Goal: Task Accomplishment & Management: Manage account settings

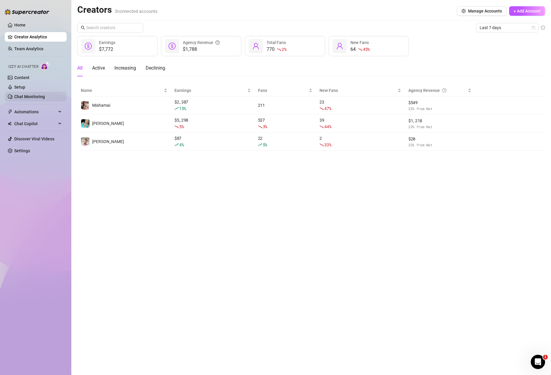
click at [27, 98] on link "Chat Monitoring" at bounding box center [29, 96] width 31 height 5
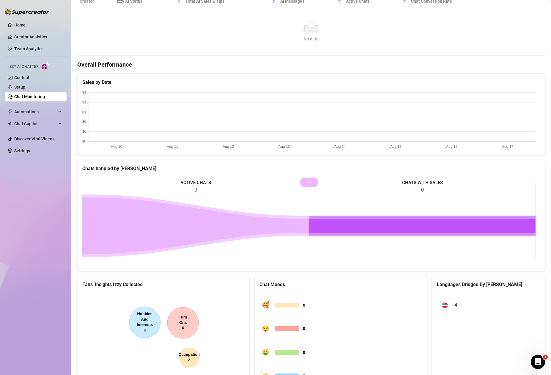
scroll to position [160, 0]
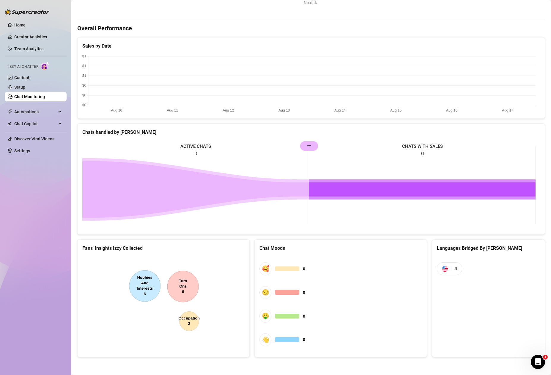
click at [190, 290] on canvas at bounding box center [162, 300] width 161 height 89
click at [177, 286] on canvas at bounding box center [162, 300] width 161 height 89
click at [42, 123] on span "Chat Copilot" at bounding box center [35, 124] width 42 height 10
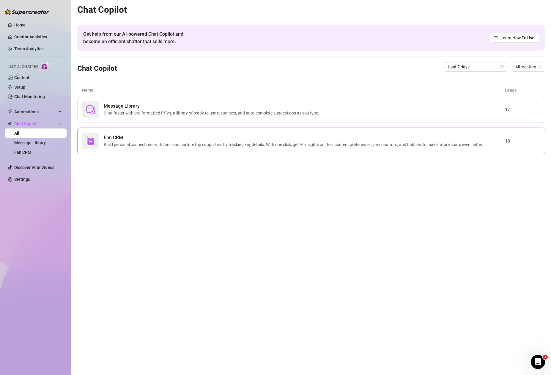
click at [255, 142] on span "Build personal connections with fans and nurture top supporters by tracking key…" at bounding box center [295, 144] width 382 height 7
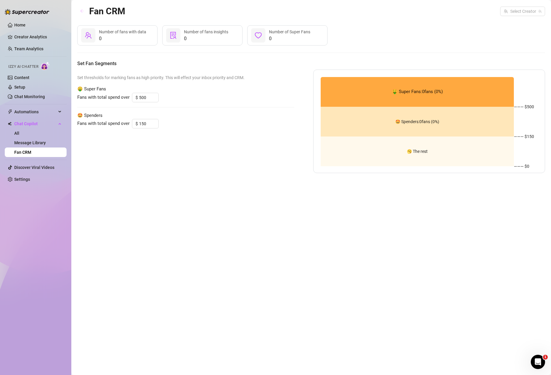
click at [79, 12] on button "button" at bounding box center [82, 12] width 10 height 10
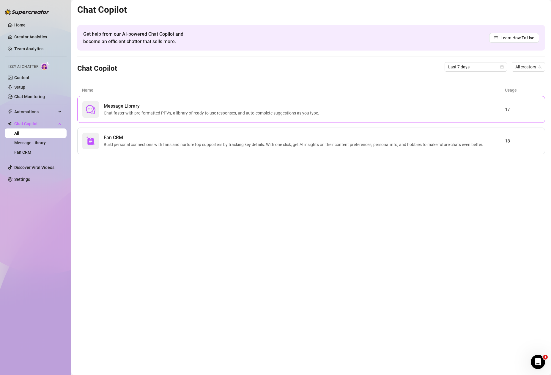
click at [294, 111] on span "Chat faster with pre-formatted PPVs, a library of ready to use responses, and a…" at bounding box center [213, 113] width 218 height 7
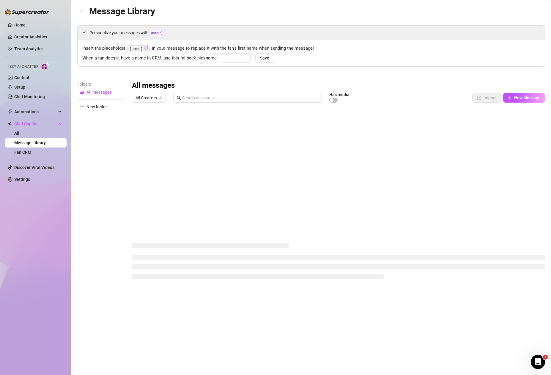
type input "babe"
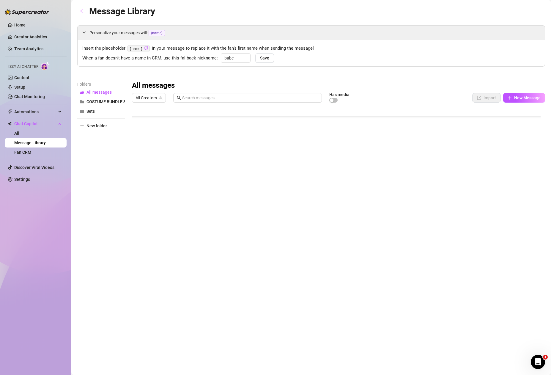
scroll to position [895, 0]
click at [160, 177] on div at bounding box center [338, 171] width 413 height 133
click at [140, 181] on div at bounding box center [338, 171] width 413 height 133
click at [160, 179] on div at bounding box center [338, 171] width 413 height 133
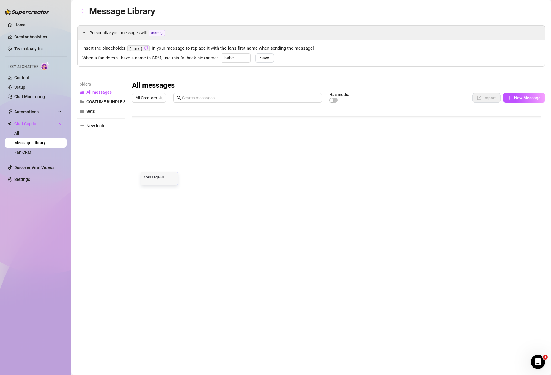
click at [160, 179] on textarea "Message 81" at bounding box center [159, 176] width 37 height 5
click at [201, 175] on div at bounding box center [338, 171] width 413 height 133
click at [218, 174] on div at bounding box center [338, 171] width 413 height 133
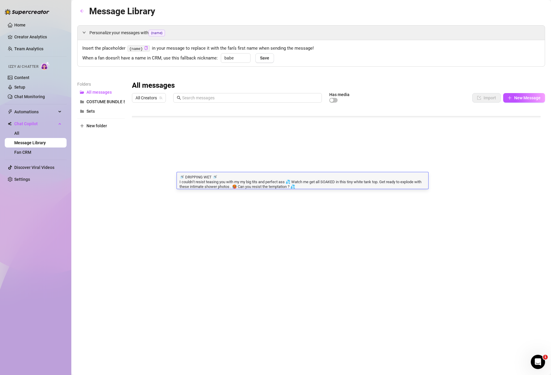
click at [218, 175] on textarea "🚿 DRIPPING WET 🚿 I couldn’t resist teasing you with my my big tits and perfect …" at bounding box center [303, 181] width 252 height 15
drag, startPoint x: 219, startPoint y: 176, endPoint x: 174, endPoint y: 178, distance: 44.6
click at [174, 178] on div "Title Text Media $ AI Pricing Accounts Message 76 Front or back? 😉 Watch me hav…" at bounding box center [338, 171] width 413 height 133
click at [155, 179] on div at bounding box center [338, 171] width 413 height 133
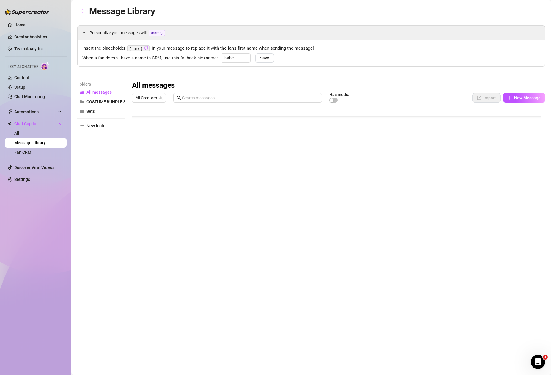
click at [155, 179] on div at bounding box center [338, 171] width 413 height 133
click at [155, 179] on textarea "Message 81" at bounding box center [159, 176] width 37 height 5
type textarea "🚿 DRIPPING WET 🚿"
click at [197, 191] on div at bounding box center [338, 171] width 413 height 133
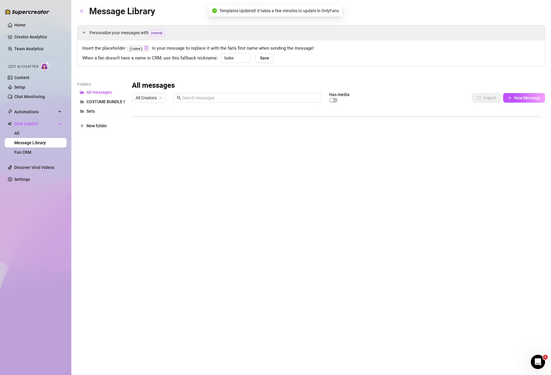
click at [242, 191] on div at bounding box center [338, 171] width 413 height 133
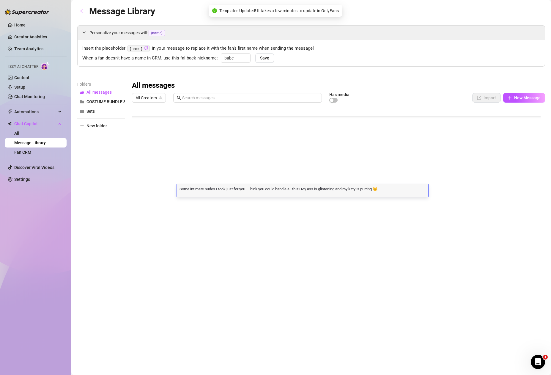
click at [242, 191] on textarea "Some intimate nudes I took just for you.. Think you could handle all this? My a…" at bounding box center [303, 188] width 252 height 5
click at [221, 188] on textarea "Some intimate nudes I took just for you.. Think you could handle all this? My a…" at bounding box center [303, 188] width 252 height 5
drag, startPoint x: 217, startPoint y: 188, endPoint x: 159, endPoint y: 189, distance: 58.3
click at [159, 189] on div "Title Text Media $ AI Pricing Accounts Message 76 Front or back? 😉 Watch me hav…" at bounding box center [338, 171] width 413 height 133
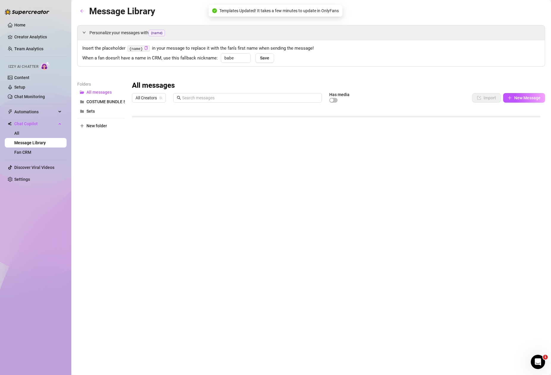
click at [159, 189] on div at bounding box center [338, 171] width 413 height 133
type textarea "Some intimate nudes"
click at [197, 199] on div at bounding box center [338, 171] width 413 height 133
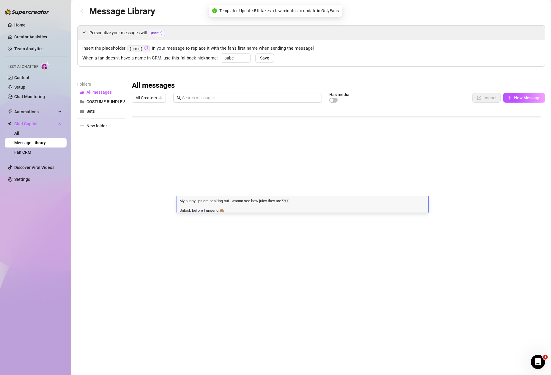
click at [197, 199] on textarea "My pussy lips are peaking out.. wanna see how juicy they are??👀 Unlock before I…" at bounding box center [303, 205] width 252 height 15
click at [226, 202] on textarea "My pussy lips are peaking out.. wanna see how juicy they are??👀 Unlock before I…" at bounding box center [303, 205] width 252 height 15
drag, startPoint x: 238, startPoint y: 201, endPoint x: 164, endPoint y: 195, distance: 73.9
click at [236, 200] on textarea "My pussy lips are peaking out.. wanna see how juicy they are??👀 Unlock before I…" at bounding box center [303, 205] width 252 height 15
drag, startPoint x: 235, startPoint y: 201, endPoint x: 181, endPoint y: 201, distance: 54.7
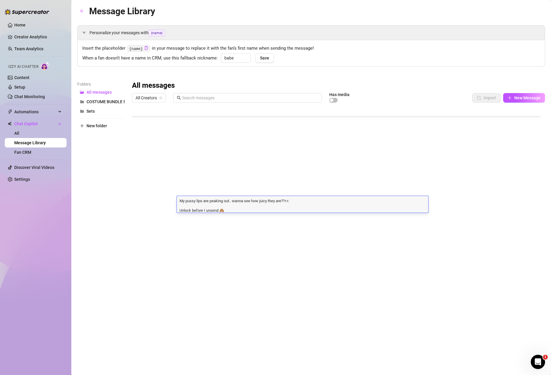
drag, startPoint x: 179, startPoint y: 202, endPoint x: 236, endPoint y: 202, distance: 57.1
click at [236, 202] on textarea "My pussy lips are peaking out.. wanna see how juicy they are??👀 Unlock before I…" at bounding box center [303, 205] width 252 height 15
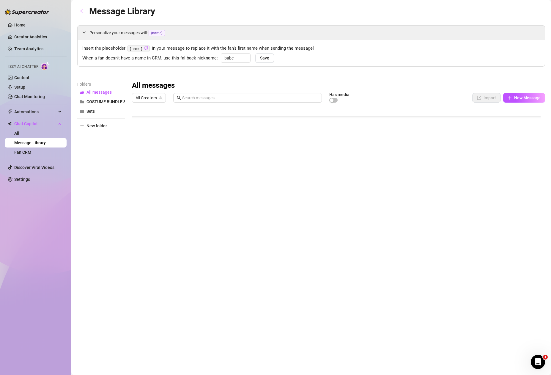
click at [160, 200] on div at bounding box center [338, 171] width 413 height 133
click at [160, 200] on textarea "Message 83" at bounding box center [159, 200] width 37 height 5
type textarea "My pussy lips are peaking out.."
click at [197, 182] on div at bounding box center [338, 171] width 413 height 133
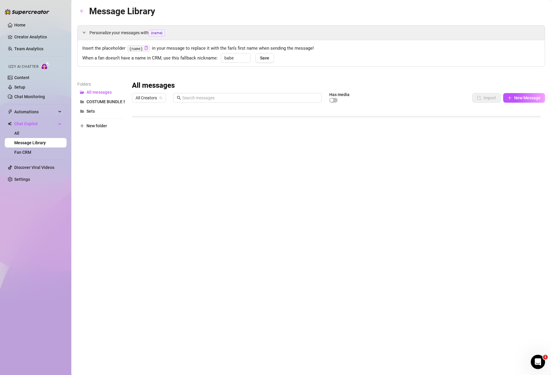
scroll to position [941, 0]
click at [203, 170] on div at bounding box center [338, 171] width 413 height 133
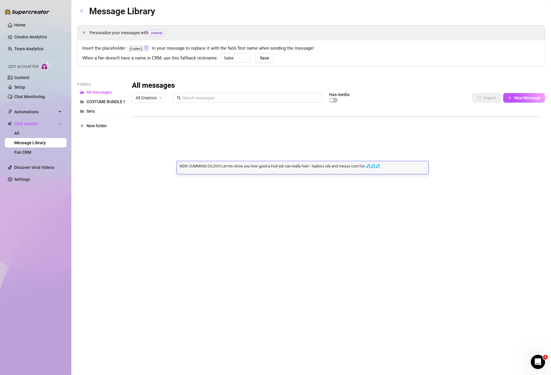
click at [203, 170] on div "NEW CUMMING DILDO!! Let me show you how good a foot job can really feel~ toples…" at bounding box center [303, 167] width 252 height 13
click at [219, 167] on textarea "NEW CUMMING DILDO!! Let me show you how good a foot job can really feel~ toples…" at bounding box center [303, 165] width 252 height 5
drag, startPoint x: 224, startPoint y: 165, endPoint x: 161, endPoint y: 167, distance: 63.6
click at [161, 167] on div "Title Text Media $ AI Pricing Accounts ❤️‍🔥RED HOT SAUNA ASMR❤️‍🔥 ❤️‍🔥RED HOT S…" at bounding box center [338, 171] width 413 height 133
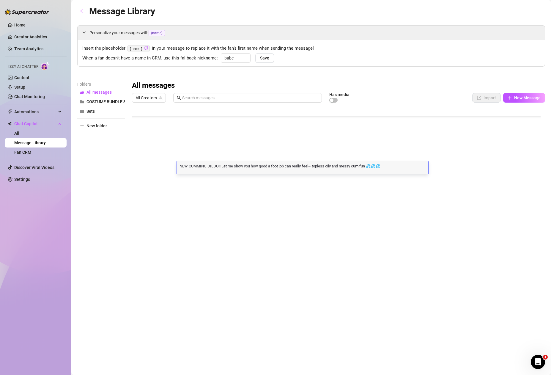
click at [156, 166] on div at bounding box center [338, 171] width 413 height 133
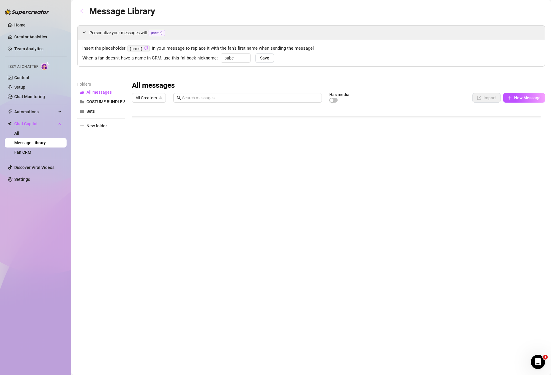
click at [156, 166] on div at bounding box center [338, 171] width 413 height 133
type textarea "NEW CUMMING DILDO!!"
click at [211, 177] on div at bounding box center [338, 171] width 413 height 133
click at [192, 191] on div at bounding box center [338, 171] width 413 height 133
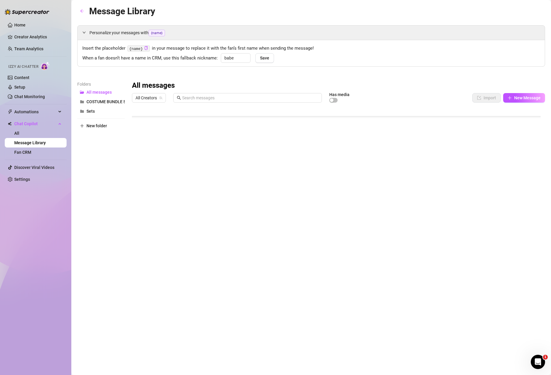
click at [139, 190] on div at bounding box center [338, 171] width 413 height 133
click at [377, 351] on span "Delete" at bounding box center [371, 353] width 12 height 5
click at [205, 191] on div at bounding box center [338, 171] width 413 height 133
click at [210, 159] on div at bounding box center [338, 171] width 413 height 133
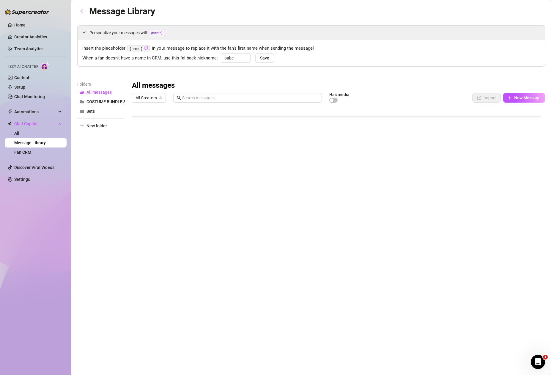
scroll to position [738, 0]
click at [213, 182] on div at bounding box center [338, 171] width 413 height 133
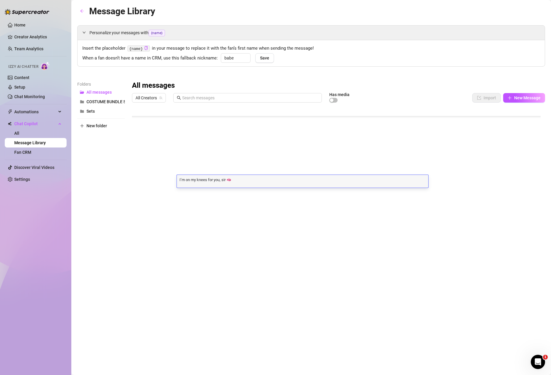
scroll to position [0, 0]
click at [159, 181] on div at bounding box center [338, 171] width 413 height 133
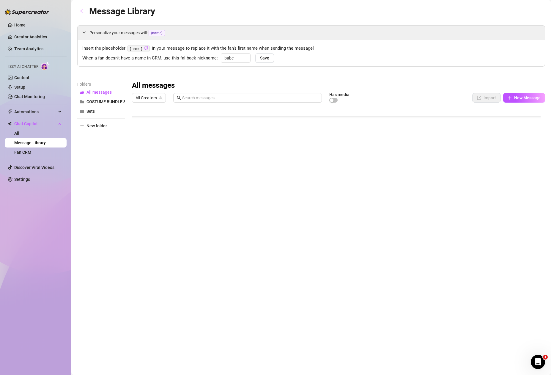
click at [159, 181] on div at bounding box center [338, 171] width 413 height 133
type textarea "NEW CUMMING DILDO!!"
click at [222, 158] on div at bounding box center [338, 171] width 413 height 133
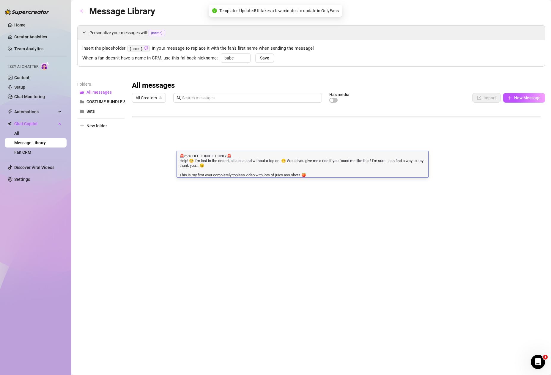
click at [206, 161] on textarea "🚨69% OFF TONIGHT ONLY🚨 Help! 🥺 I’m lost in the desert, all alone and without a …" at bounding box center [303, 165] width 252 height 24
click at [241, 162] on textarea "🚨69% OFF TONIGHT ONLY🚨 Help! 🥺 I’m lost in the desert, all alone and without a …" at bounding box center [303, 165] width 252 height 24
drag, startPoint x: 233, startPoint y: 161, endPoint x: 149, endPoint y: 162, distance: 83.8
click at [149, 162] on div "Title Text Media $ AI Pricing Accounts I just wanted to make you 💦 $15 I just w…" at bounding box center [338, 171] width 413 height 133
click at [155, 157] on div at bounding box center [338, 171] width 413 height 133
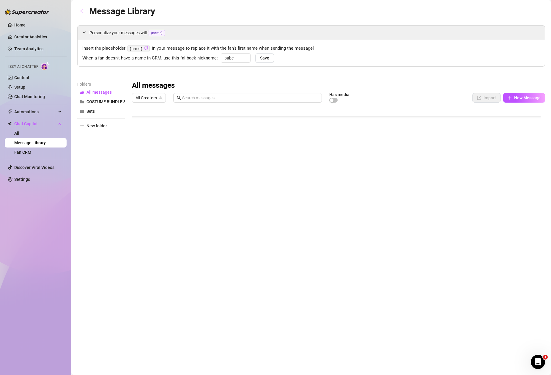
click at [155, 157] on div at bounding box center [338, 171] width 413 height 133
click at [208, 186] on div at bounding box center [338, 171] width 413 height 133
click at [215, 190] on div at bounding box center [338, 171] width 413 height 133
click at [238, 194] on div at bounding box center [338, 171] width 413 height 133
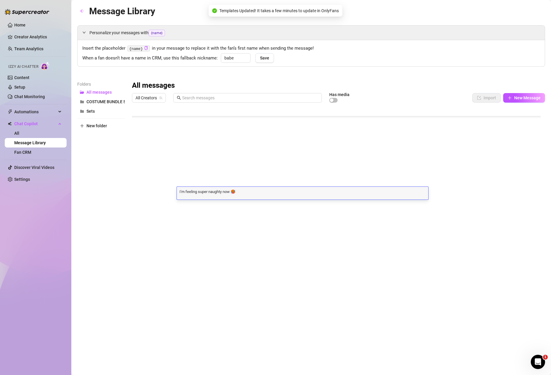
click at [239, 194] on div "I'm feeling super naughty now 🥵 I'm feeling super naughty now 🥵" at bounding box center [303, 193] width 252 height 13
click at [431, 194] on div at bounding box center [338, 171] width 413 height 133
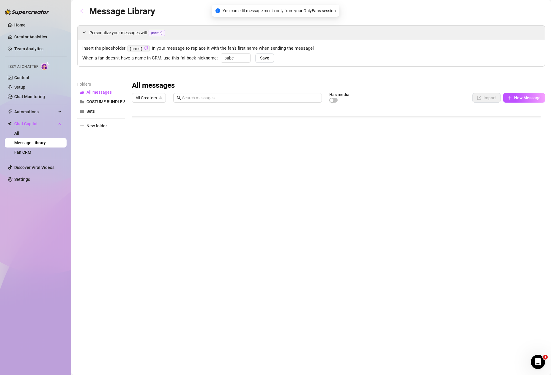
click at [433, 194] on div at bounding box center [338, 171] width 413 height 133
click at [154, 193] on div at bounding box center [338, 171] width 413 height 133
type textarea "I'm feeling super naughty now 🥵"
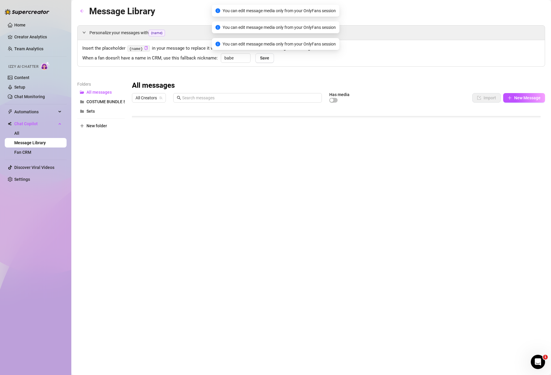
click at [206, 200] on div at bounding box center [338, 171] width 413 height 133
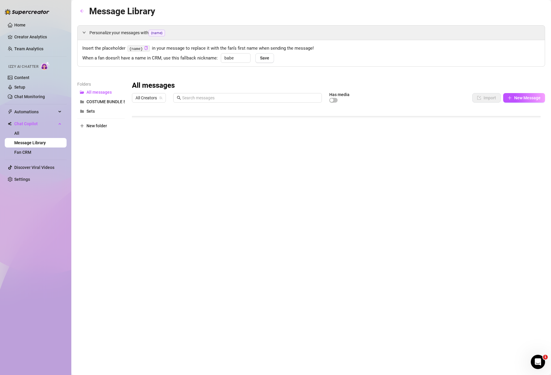
scroll to position [746, 0]
click at [238, 196] on div at bounding box center [338, 171] width 413 height 133
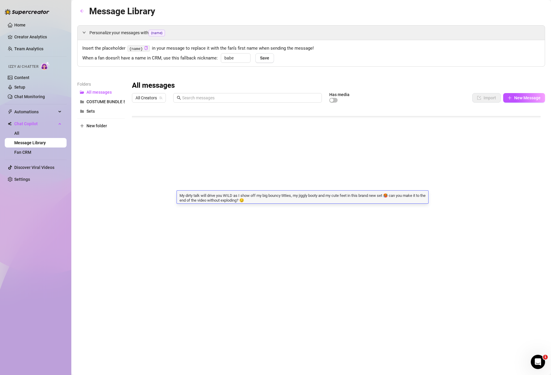
click at [241, 195] on textarea "My dirty talk will drive you WILD as I show off my big bouncy titties, my jiggl…" at bounding box center [303, 197] width 252 height 10
drag, startPoint x: 238, startPoint y: 197, endPoint x: 145, endPoint y: 193, distance: 92.2
click at [145, 193] on div "Title Text Media $ AI Pricing Accounts I just wanted to make you 💦 $15 I just w…" at bounding box center [338, 171] width 413 height 133
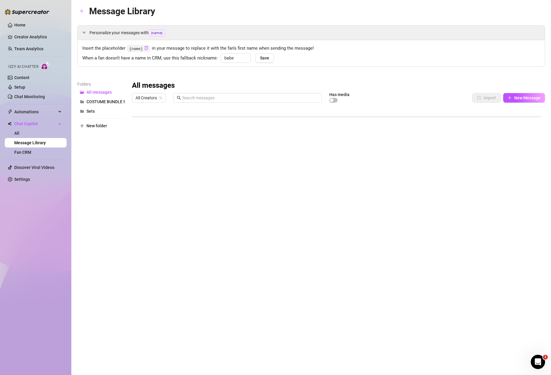
click at [164, 197] on div at bounding box center [338, 171] width 413 height 133
type textarea "My dirty talk will drive you WILD"
click at [227, 206] on div at bounding box center [338, 171] width 413 height 133
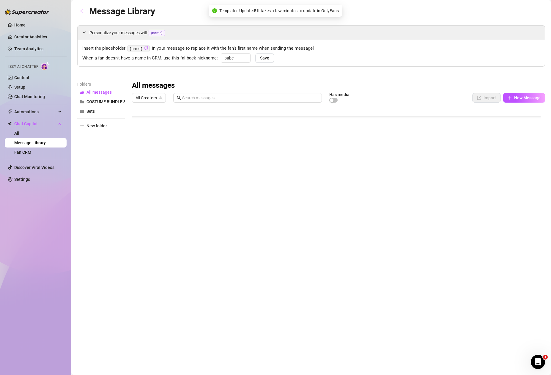
scroll to position [798, 0]
click at [139, 169] on div at bounding box center [338, 171] width 413 height 133
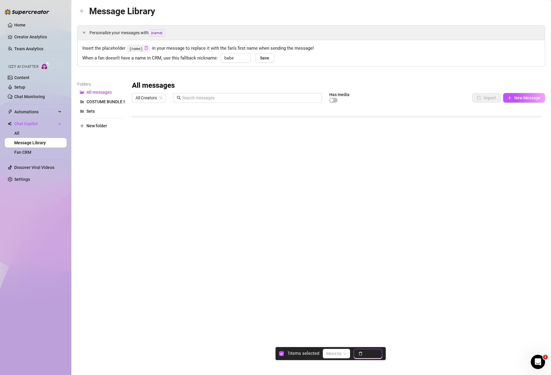
click at [375, 351] on span "Delete" at bounding box center [371, 353] width 12 height 5
click at [221, 178] on div at bounding box center [338, 171] width 413 height 133
click at [135, 177] on div at bounding box center [338, 171] width 413 height 133
click at [366, 357] on button "Delete" at bounding box center [368, 354] width 29 height 10
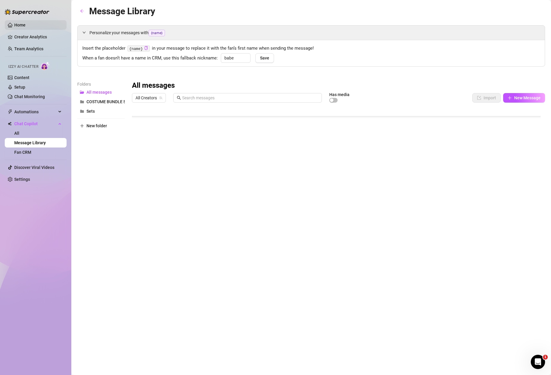
click at [26, 26] on link "Home" at bounding box center [19, 25] width 11 height 5
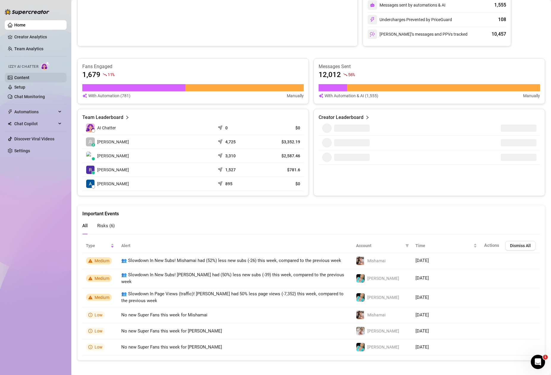
scroll to position [102, 0]
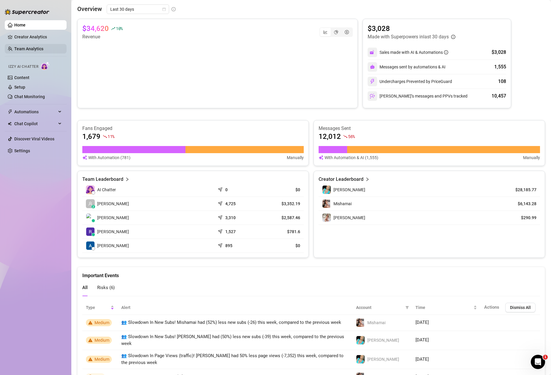
click at [43, 48] on link "Team Analytics" at bounding box center [28, 48] width 29 height 5
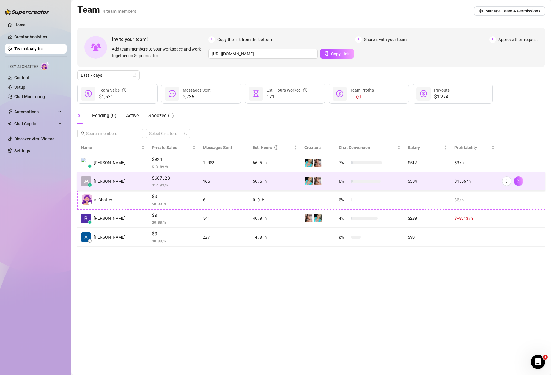
click at [210, 180] on div "965" at bounding box center [224, 181] width 43 height 7
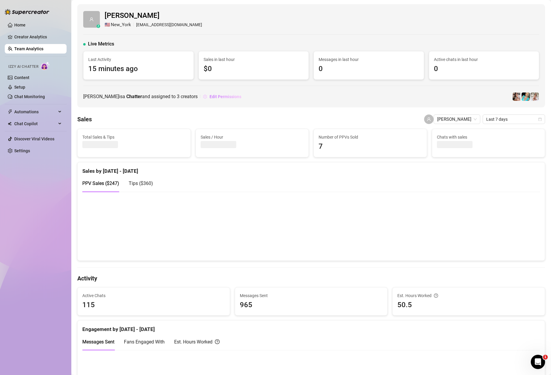
click at [231, 96] on span "Edit Permissions" at bounding box center [226, 96] width 32 height 5
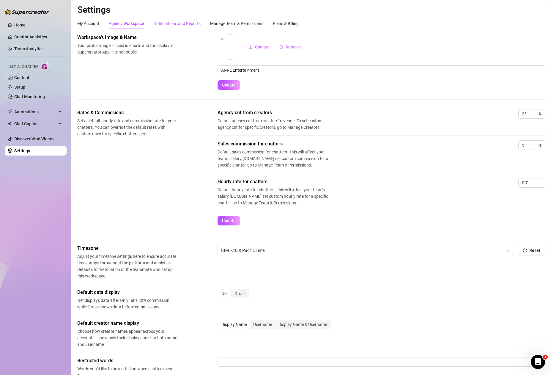
click at [169, 25] on div "Notifications and Reports" at bounding box center [176, 23] width 47 height 7
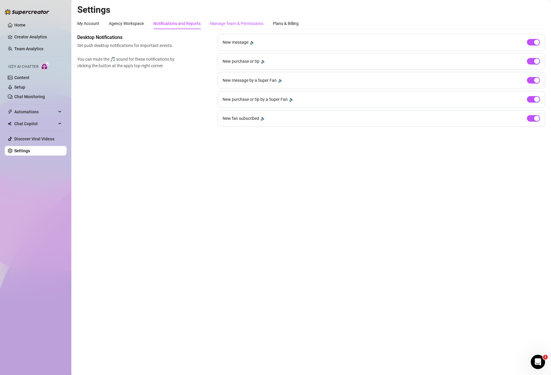
click at [229, 25] on div "Manage Team & Permissions" at bounding box center [236, 23] width 53 height 7
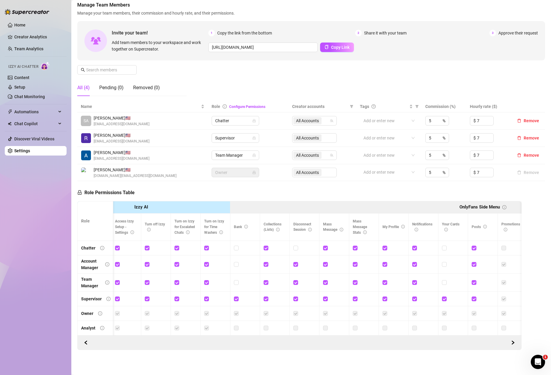
scroll to position [0, 45]
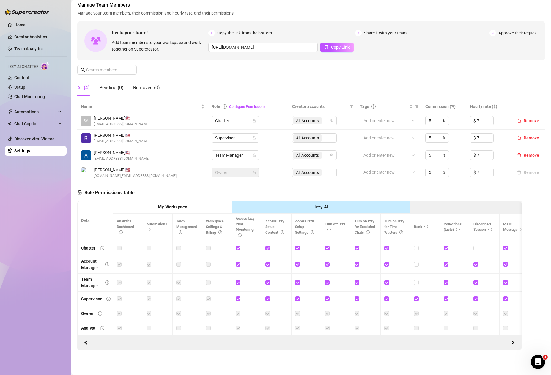
click at [149, 245] on label at bounding box center [149, 248] width 5 height 7
click at [252, 105] on link "Configure Permissions" at bounding box center [247, 107] width 36 height 4
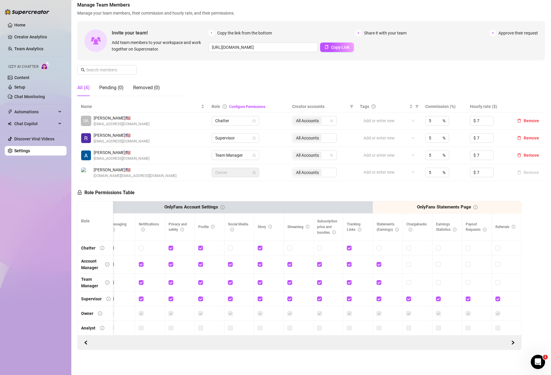
click at [515, 328] on td at bounding box center [507, 328] width 30 height 15
drag, startPoint x: 511, startPoint y: 335, endPoint x: 212, endPoint y: 346, distance: 299.0
click at [212, 346] on div at bounding box center [299, 342] width 444 height 15
click at [301, 337] on div at bounding box center [299, 342] width 444 height 15
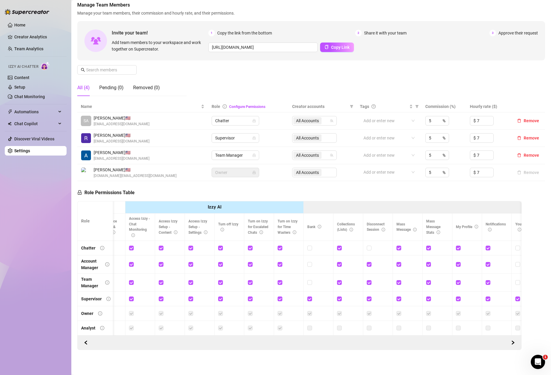
scroll to position [0, 87]
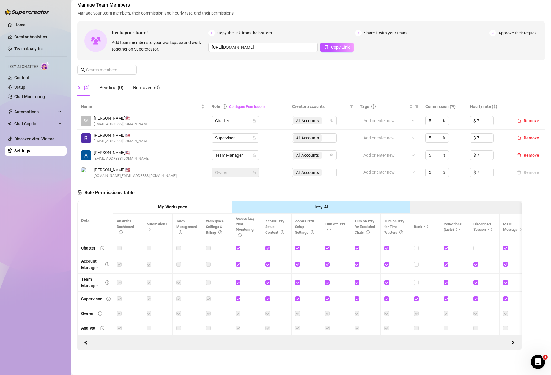
click at [241, 105] on link "Configure Permissions" at bounding box center [247, 107] width 36 height 4
click at [25, 27] on link "Home" at bounding box center [19, 25] width 11 height 5
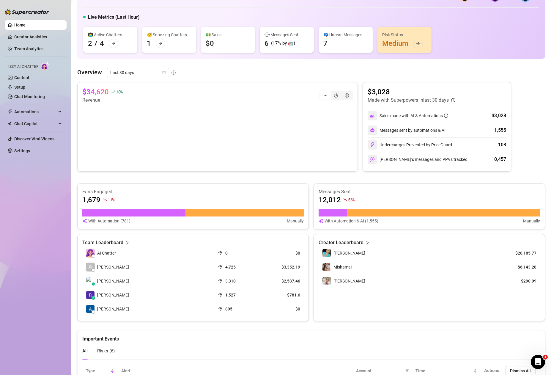
scroll to position [40, 0]
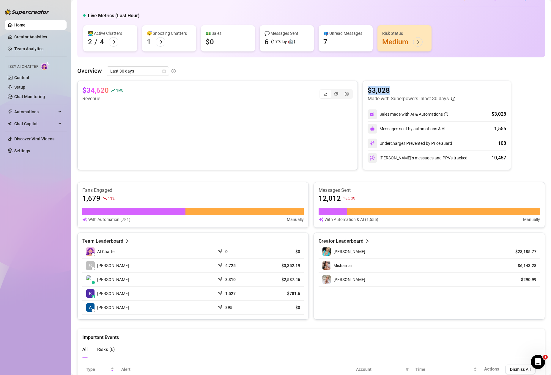
drag, startPoint x: 365, startPoint y: 93, endPoint x: 393, endPoint y: 92, distance: 27.7
click at [393, 92] on article "$3,028" at bounding box center [412, 91] width 88 height 10
click at [26, 43] on ul "Home Creator Analytics Team Analytics Izzy AI Chatter Content Setup Chat Monito…" at bounding box center [36, 88] width 62 height 140
click at [28, 50] on link "Team Analytics" at bounding box center [28, 48] width 29 height 5
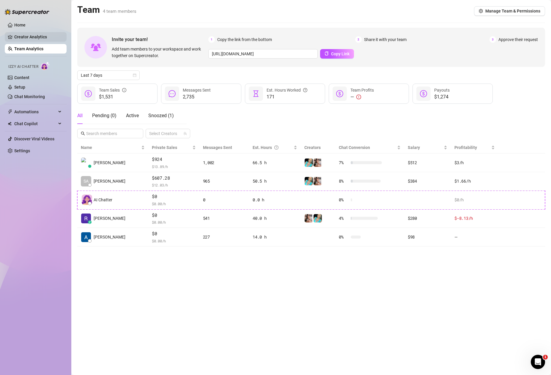
click at [41, 38] on link "Creator Analytics" at bounding box center [38, 37] width 48 height 10
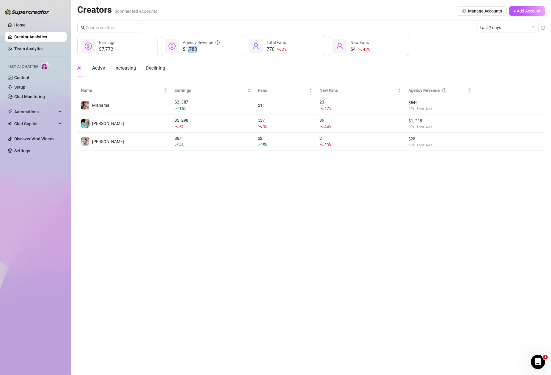
drag, startPoint x: 188, startPoint y: 48, endPoint x: 203, endPoint y: 51, distance: 15.1
click at [203, 51] on span "$1,788" at bounding box center [201, 49] width 37 height 7
click at [243, 67] on div "All Active Increasing Declining" at bounding box center [311, 68] width 468 height 17
click at [42, 51] on link "Team Analytics" at bounding box center [28, 48] width 29 height 5
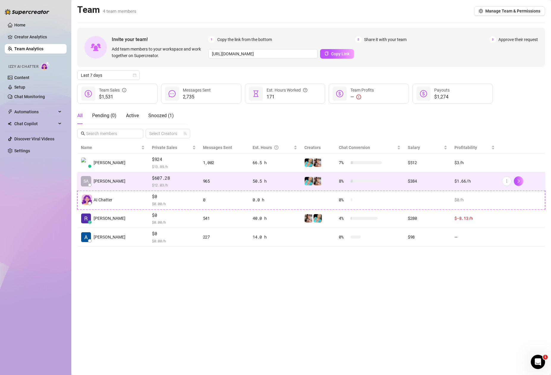
drag, startPoint x: 527, startPoint y: 182, endPoint x: 523, endPoint y: 184, distance: 4.7
click at [526, 182] on div at bounding box center [522, 181] width 40 height 10
click at [519, 186] on button "button" at bounding box center [519, 181] width 10 height 10
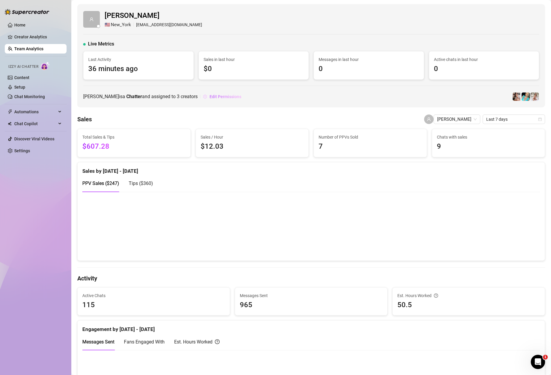
click at [237, 95] on span "Edit Permissions" at bounding box center [226, 96] width 32 height 5
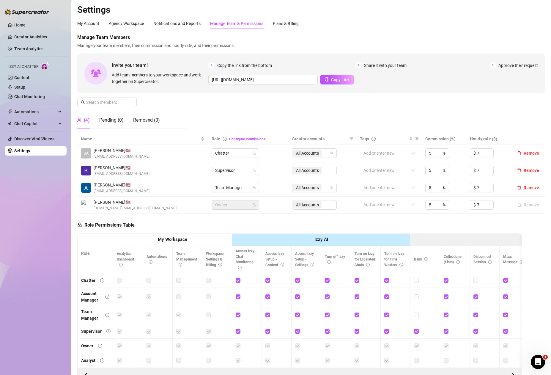
click at [233, 26] on div "Manage Team & Permissions" at bounding box center [236, 23] width 53 height 7
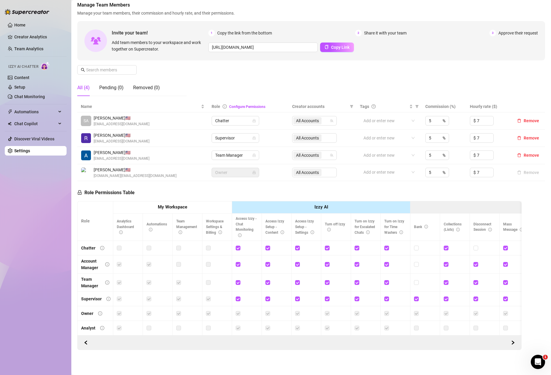
scroll to position [36, 0]
click at [247, 119] on span "Chatter" at bounding box center [235, 120] width 40 height 9
click at [245, 148] on div "Team Manager" at bounding box center [234, 148] width 38 height 7
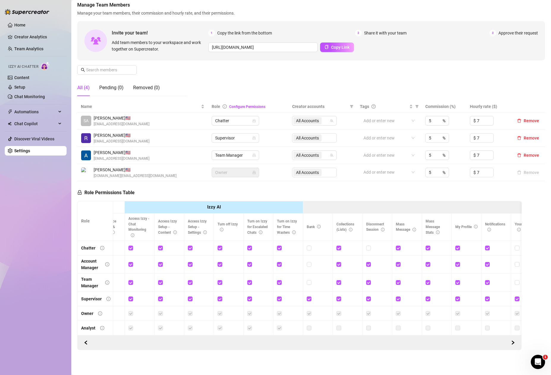
scroll to position [0, 0]
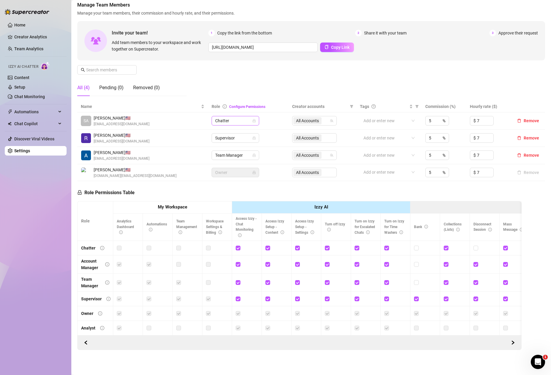
click at [245, 116] on span "Chatter" at bounding box center [235, 120] width 40 height 9
click at [247, 146] on div "Team Manager" at bounding box center [234, 147] width 38 height 7
click at [282, 117] on td "Chatter Chatter" at bounding box center [248, 120] width 81 height 17
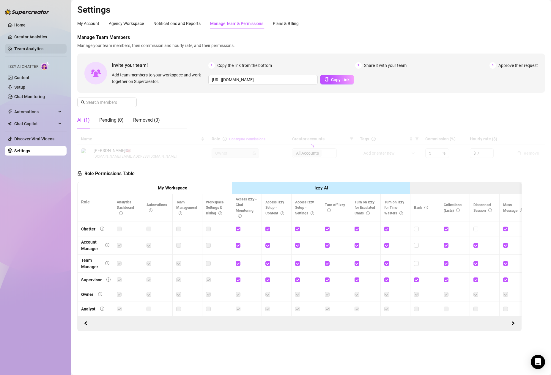
click at [29, 48] on link "Team Analytics" at bounding box center [28, 48] width 29 height 5
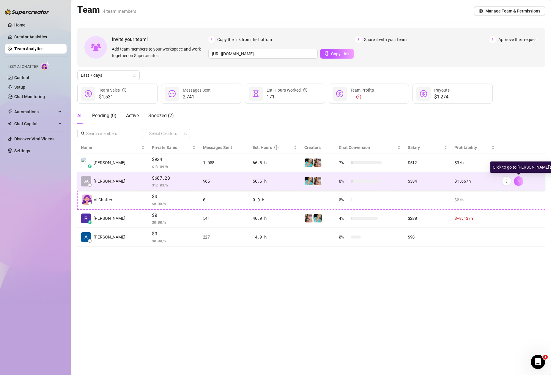
click at [519, 183] on button "button" at bounding box center [519, 181] width 10 height 10
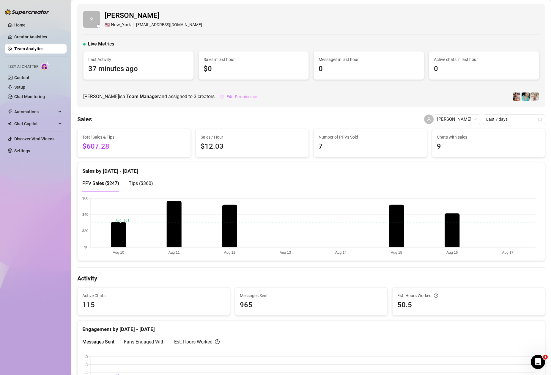
click at [256, 95] on span "Edit Permissions" at bounding box center [243, 96] width 32 height 5
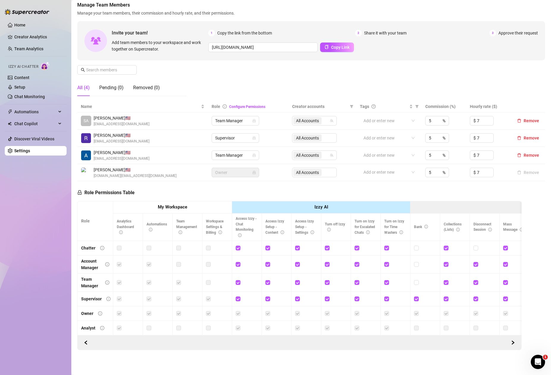
scroll to position [37, 0]
click at [268, 121] on td "Team Manager" at bounding box center [248, 120] width 81 height 17
click at [249, 152] on span "Team Manager" at bounding box center [235, 155] width 40 height 9
click at [238, 190] on div "Supervisor" at bounding box center [234, 191] width 38 height 7
click at [250, 151] on span "Team Manager" at bounding box center [235, 155] width 40 height 9
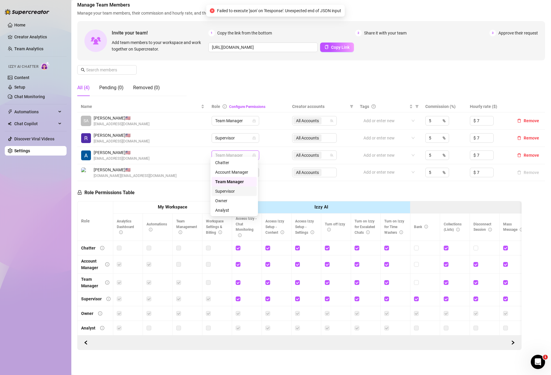
click at [246, 192] on div "Supervisor" at bounding box center [234, 191] width 38 height 7
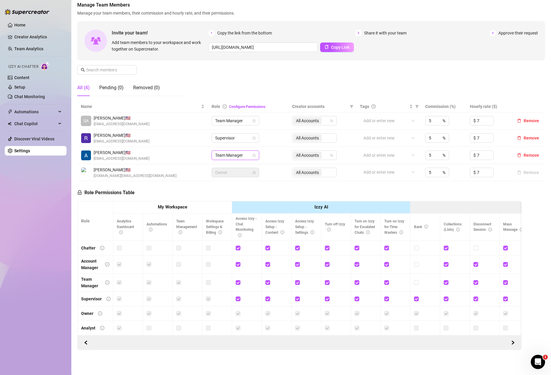
click at [267, 158] on td "Team Manager Team Manager" at bounding box center [248, 155] width 81 height 17
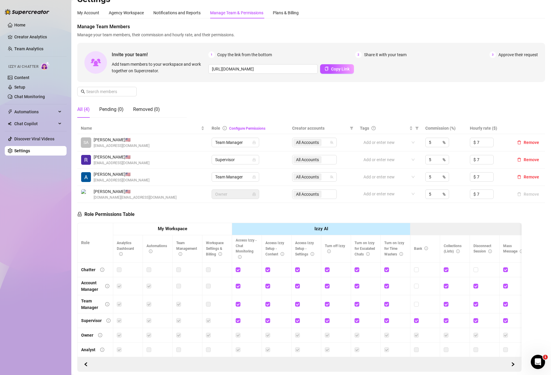
scroll to position [0, 0]
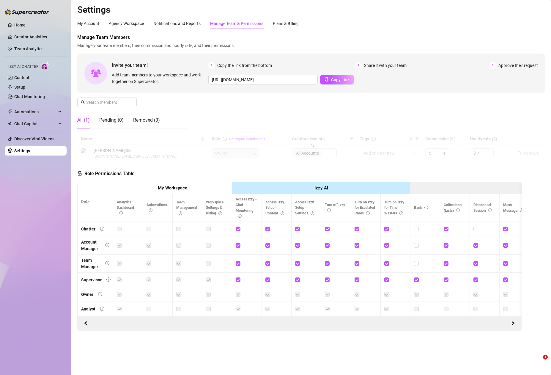
click at [235, 27] on div "Manage Team & Permissions" at bounding box center [236, 23] width 53 height 11
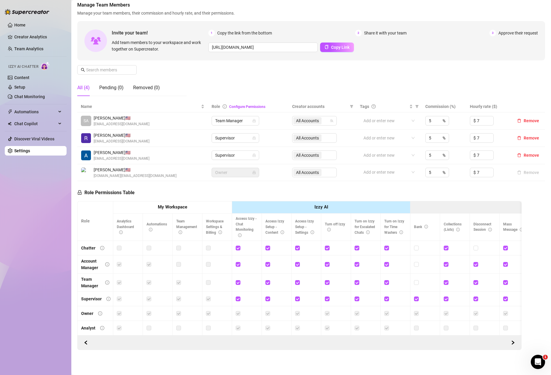
click at [191, 123] on td "SA Samantha H. 🇺🇸 samanthahammond13@gmail.com" at bounding box center [142, 120] width 131 height 17
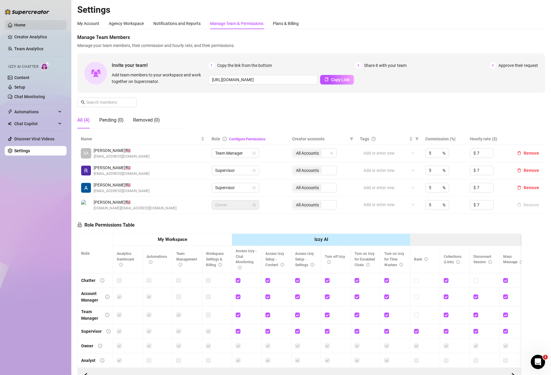
click at [26, 26] on link "Home" at bounding box center [19, 25] width 11 height 5
